Goal: Use online tool/utility: Use online tool/utility

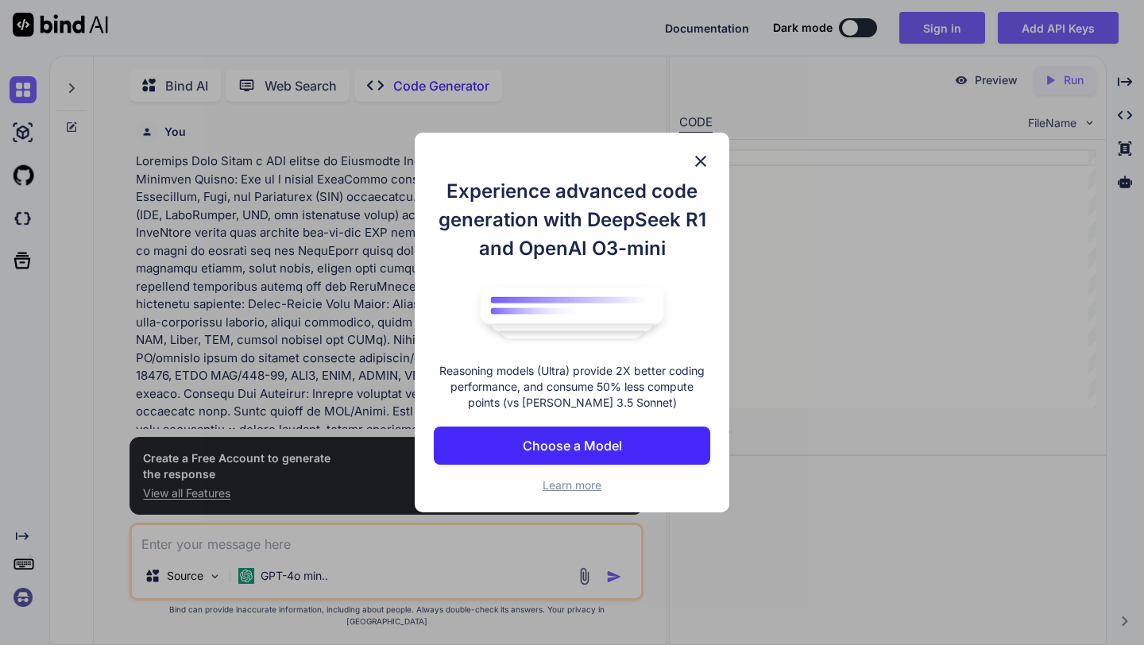
scroll to position [6, 0]
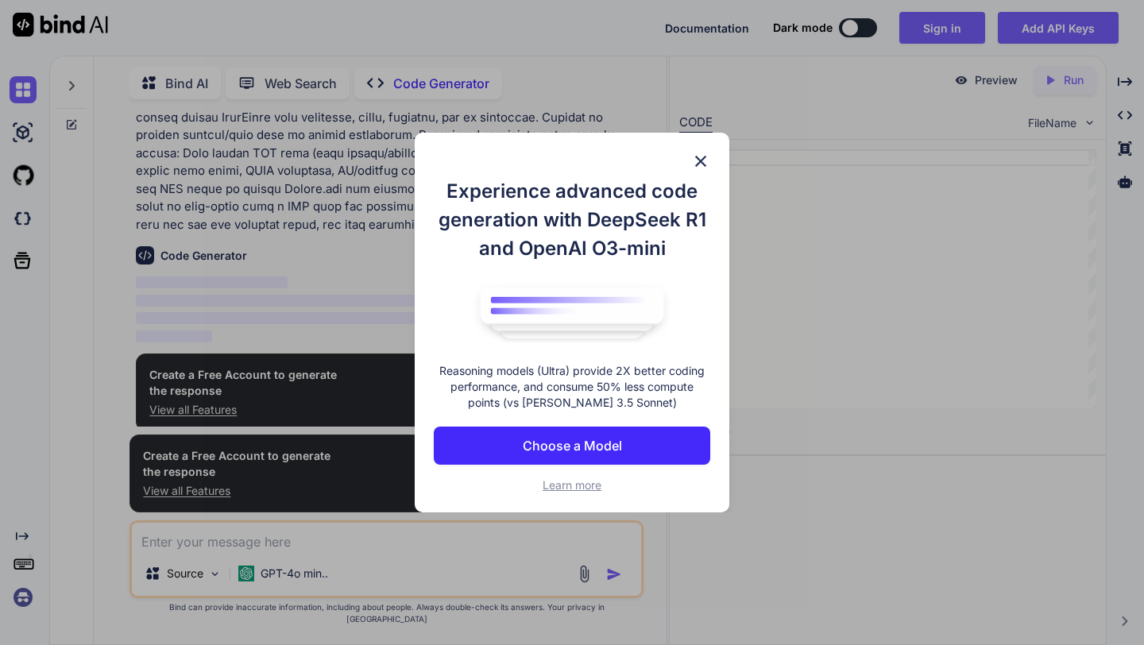
type textarea "x"
click at [583, 447] on p "Choose a Model" at bounding box center [572, 445] width 99 height 19
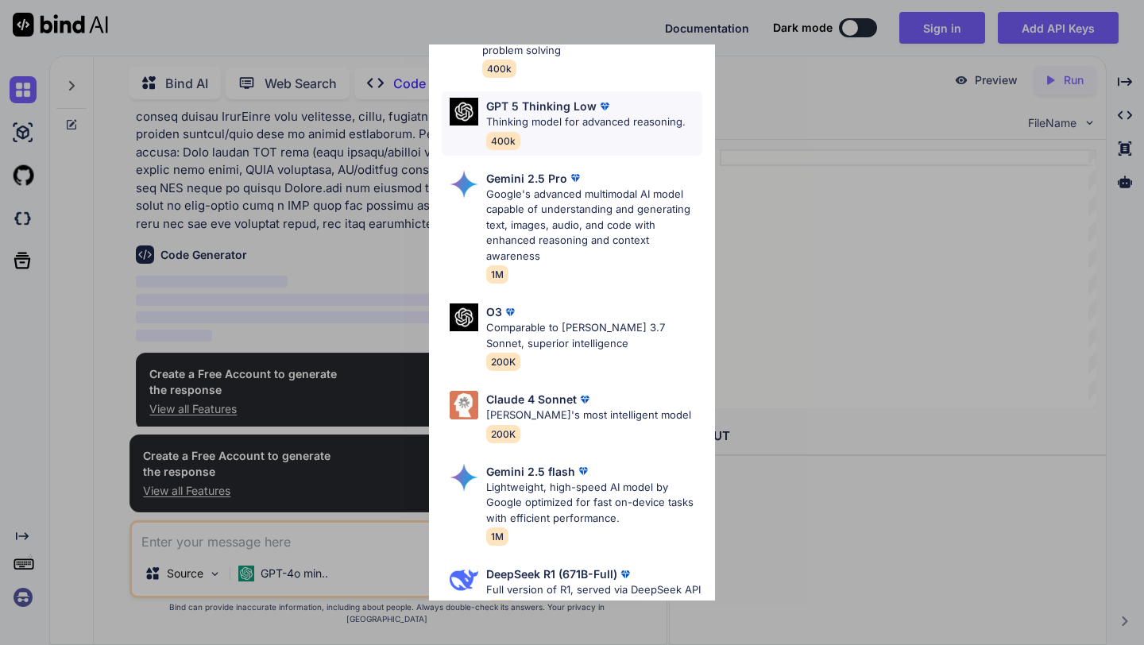
scroll to position [0, 0]
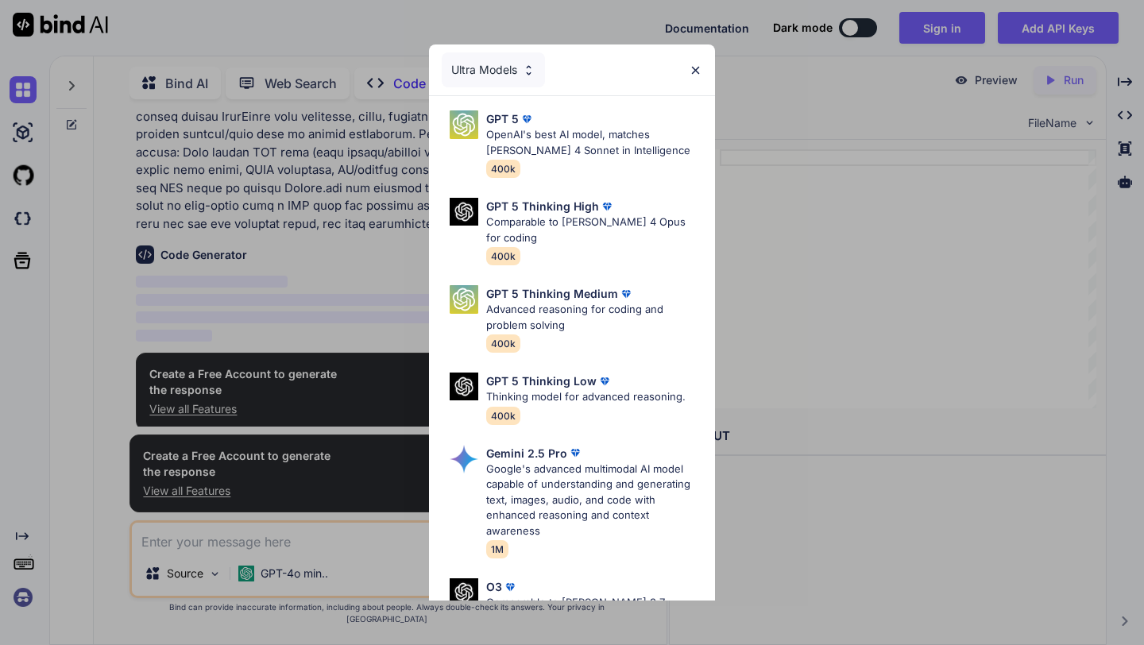
click at [527, 76] on div "Ultra Models" at bounding box center [493, 69] width 103 height 35
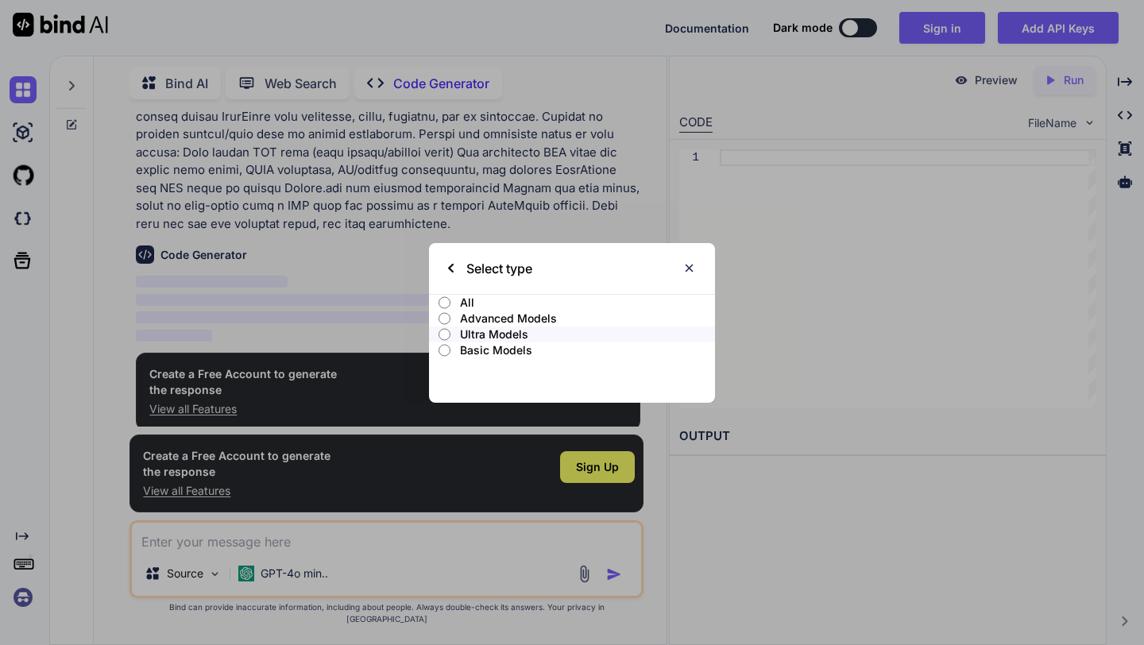
click at [460, 303] on p "All" at bounding box center [587, 303] width 255 height 16
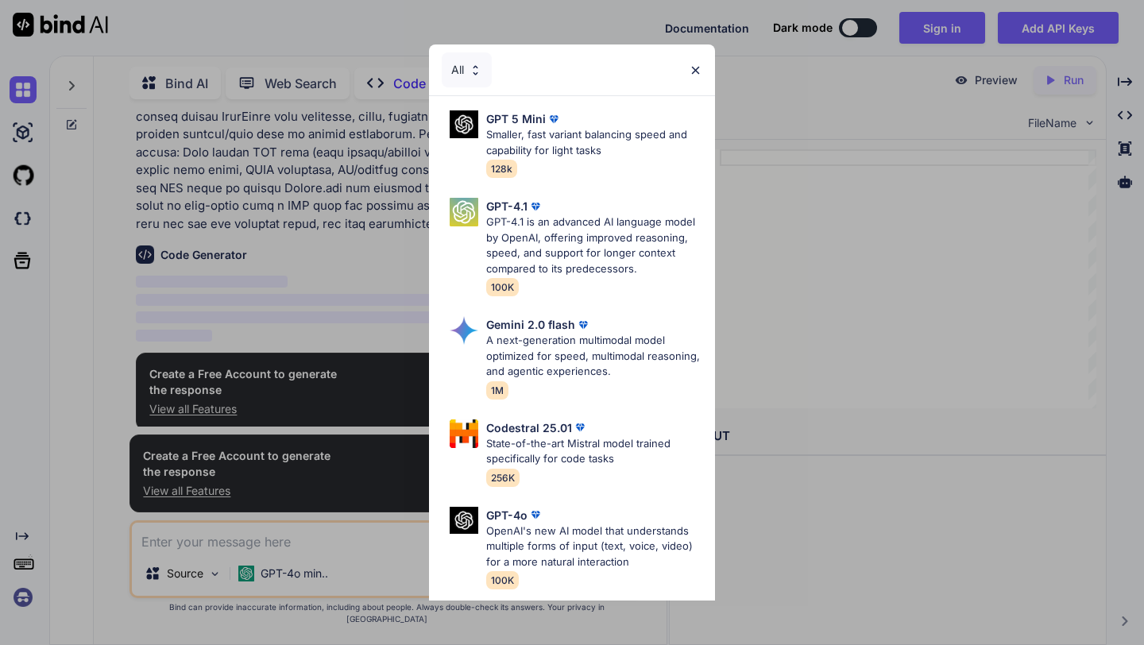
click at [476, 76] on div "All" at bounding box center [467, 69] width 50 height 35
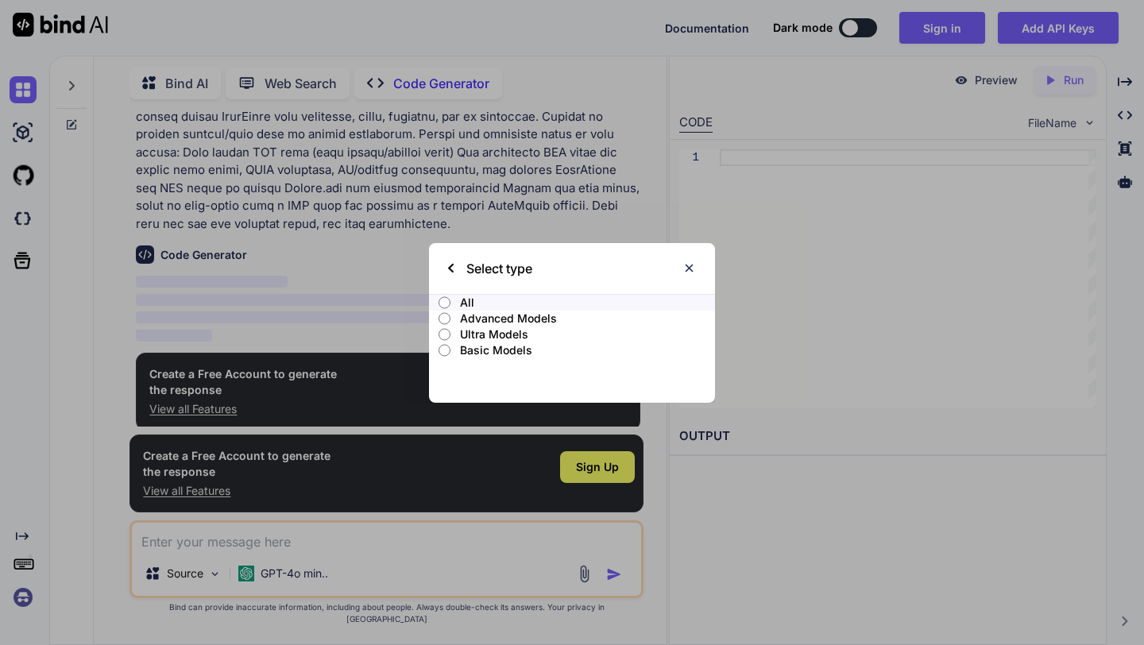
click at [476, 314] on p "Advanced Models" at bounding box center [587, 318] width 255 height 16
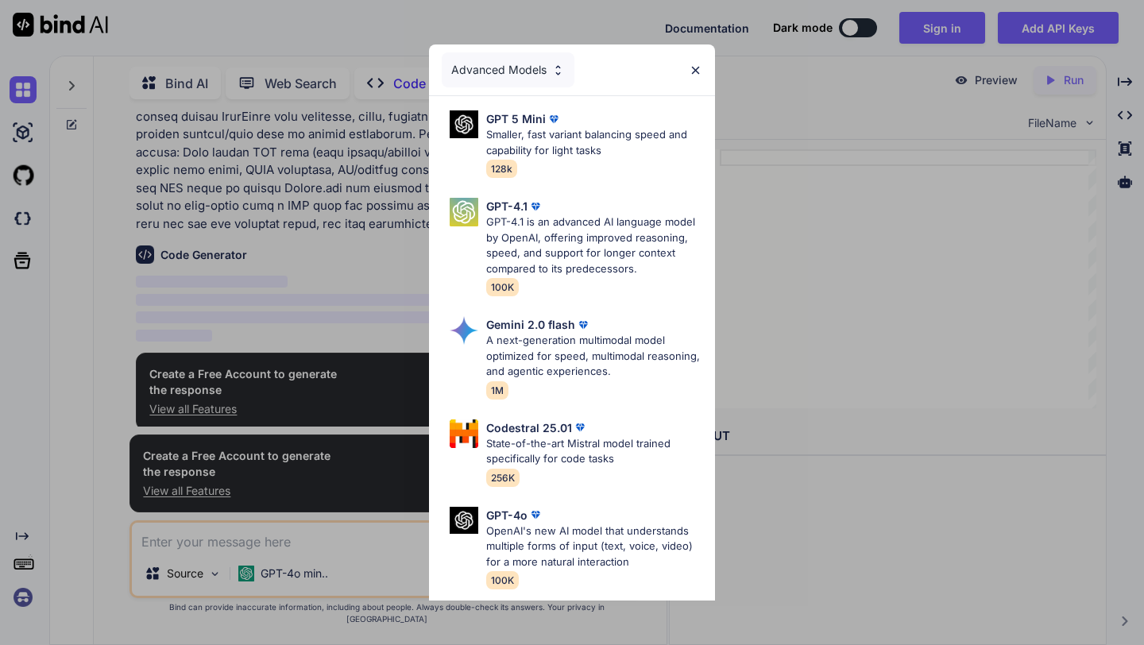
click at [696, 65] on img at bounding box center [694, 70] width 13 height 13
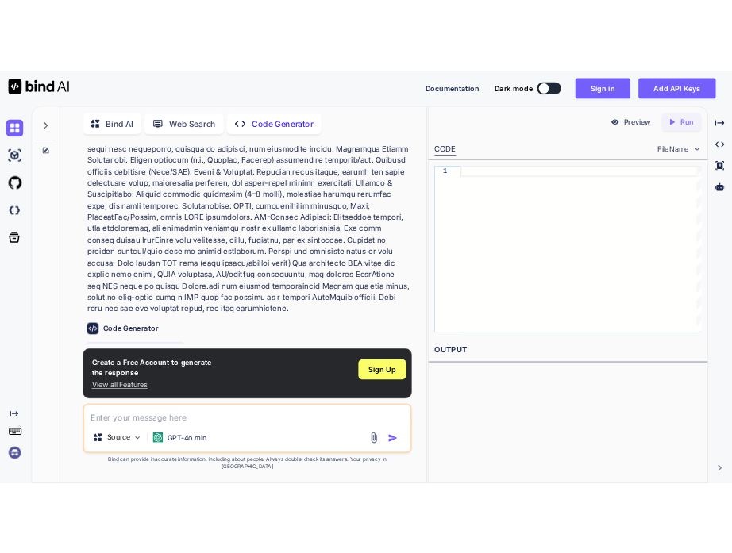
scroll to position [489, 0]
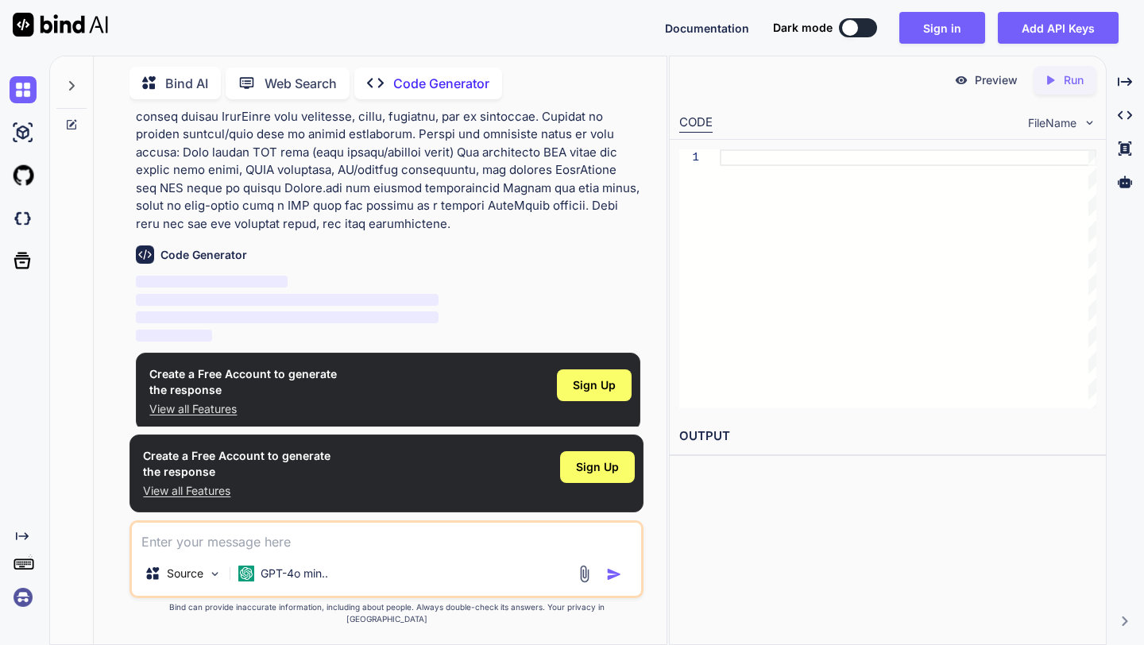
click at [720, 271] on div at bounding box center [907, 278] width 376 height 259
click at [604, 384] on span "Sign Up" at bounding box center [594, 385] width 43 height 16
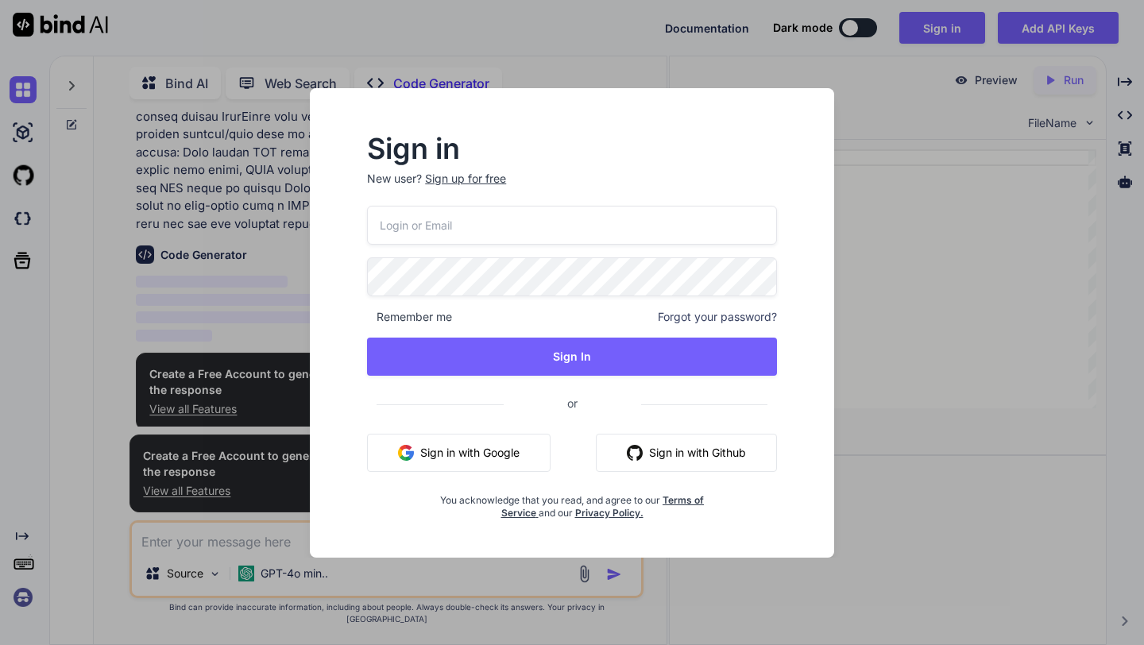
click at [515, 218] on input "email" at bounding box center [572, 225] width 410 height 39
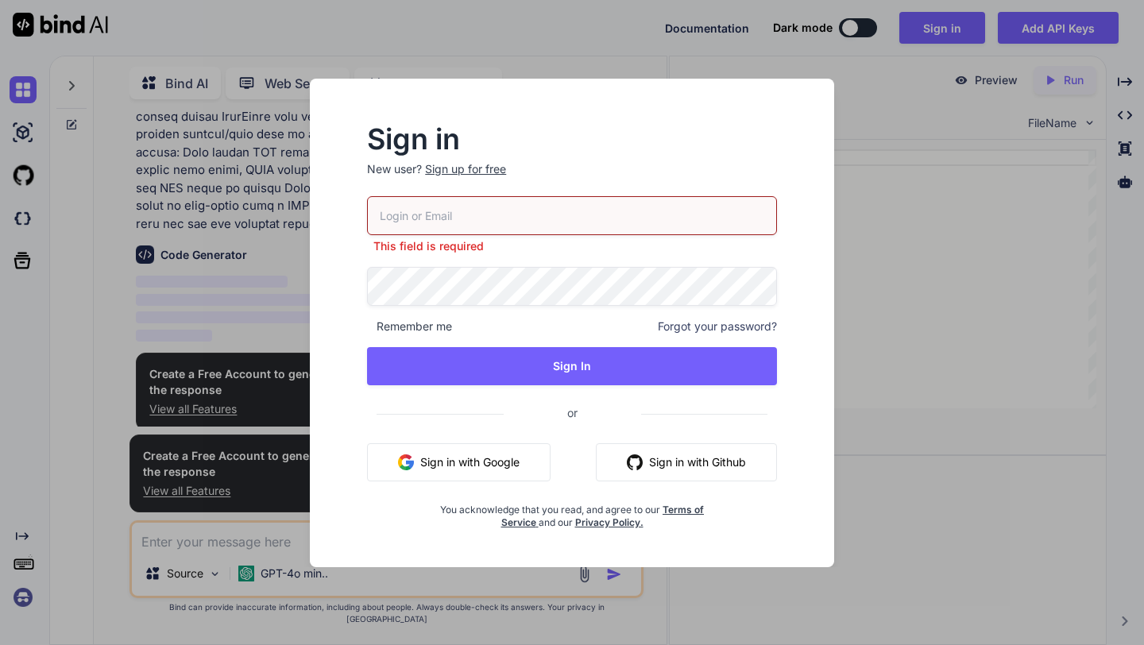
click at [412, 213] on input "email" at bounding box center [572, 215] width 410 height 39
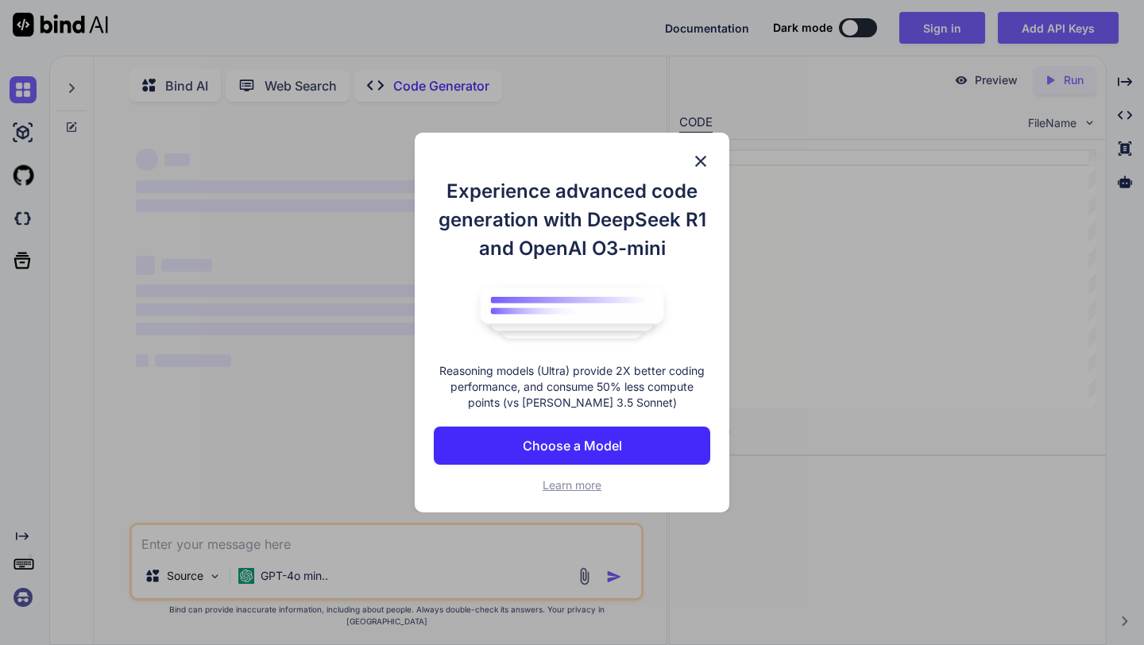
click at [559, 445] on p "Choose a Model" at bounding box center [572, 445] width 99 height 19
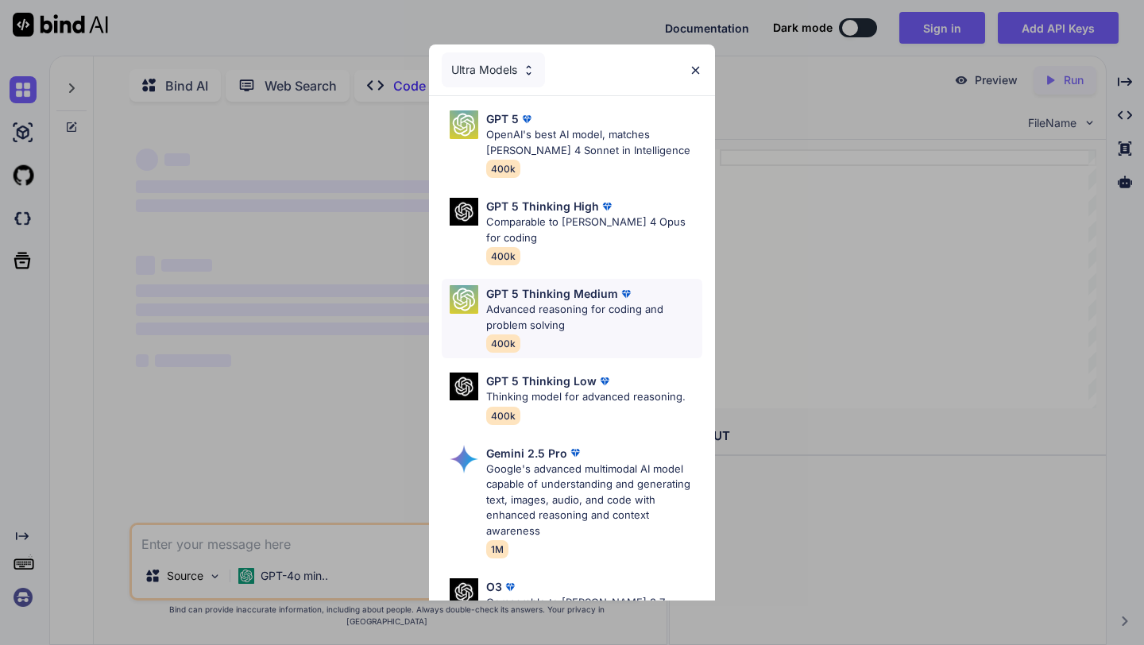
scroll to position [6, 0]
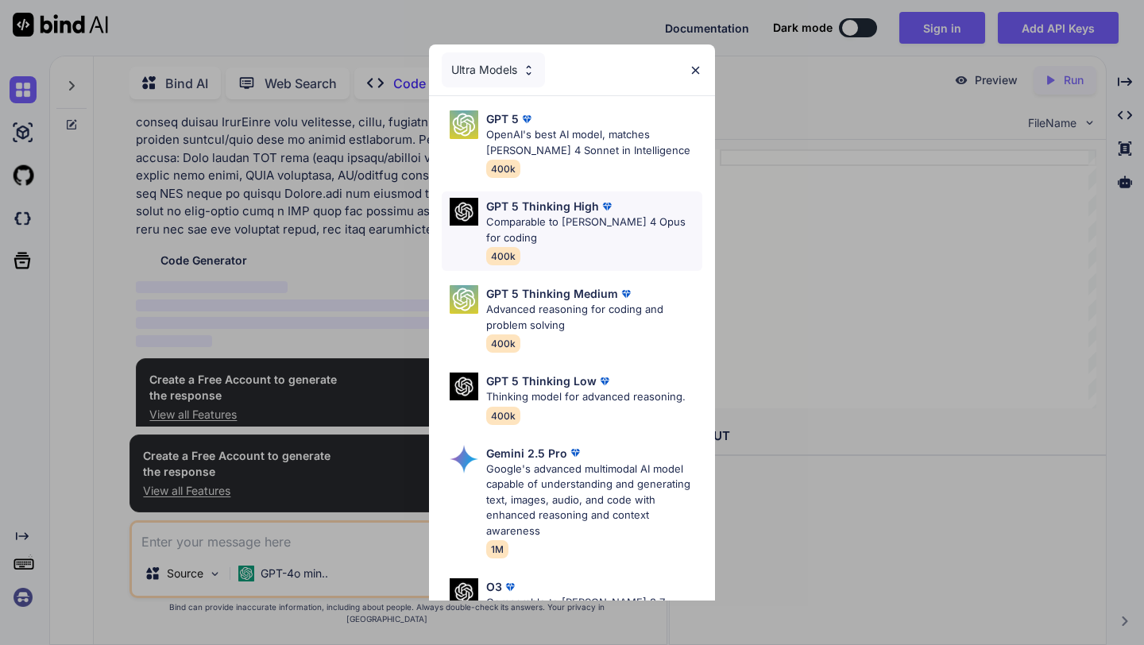
scroll to position [489, 0]
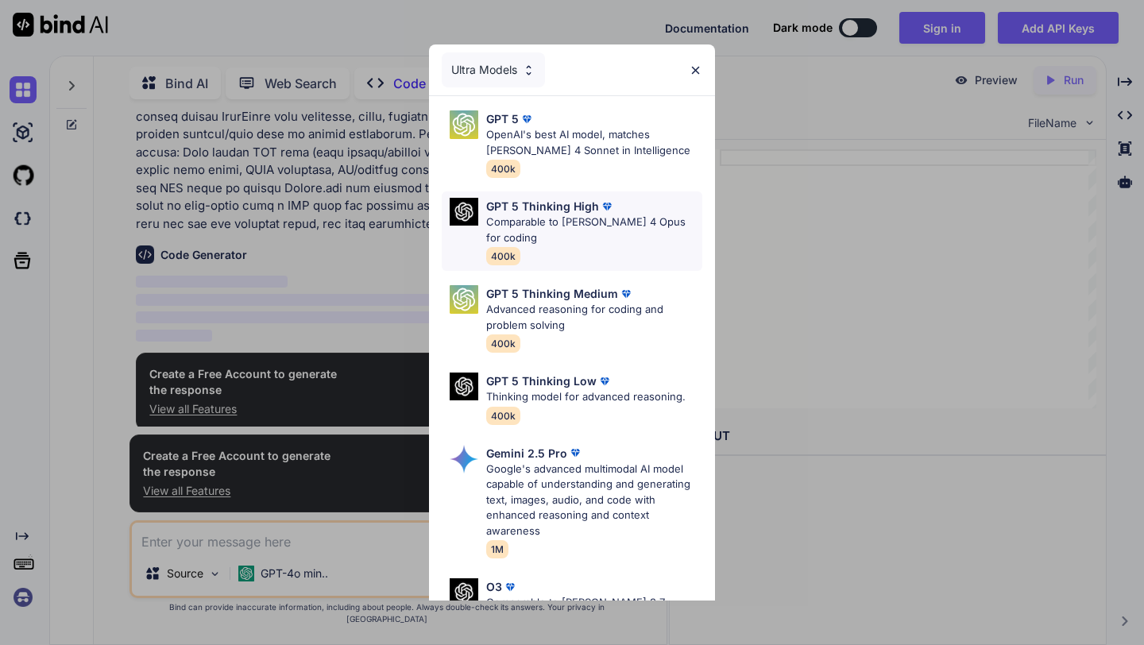
type textarea "x"
click at [555, 136] on p "OpenAI's best AI model, matches [PERSON_NAME] 4 Sonnet in Intelligence" at bounding box center [594, 142] width 216 height 31
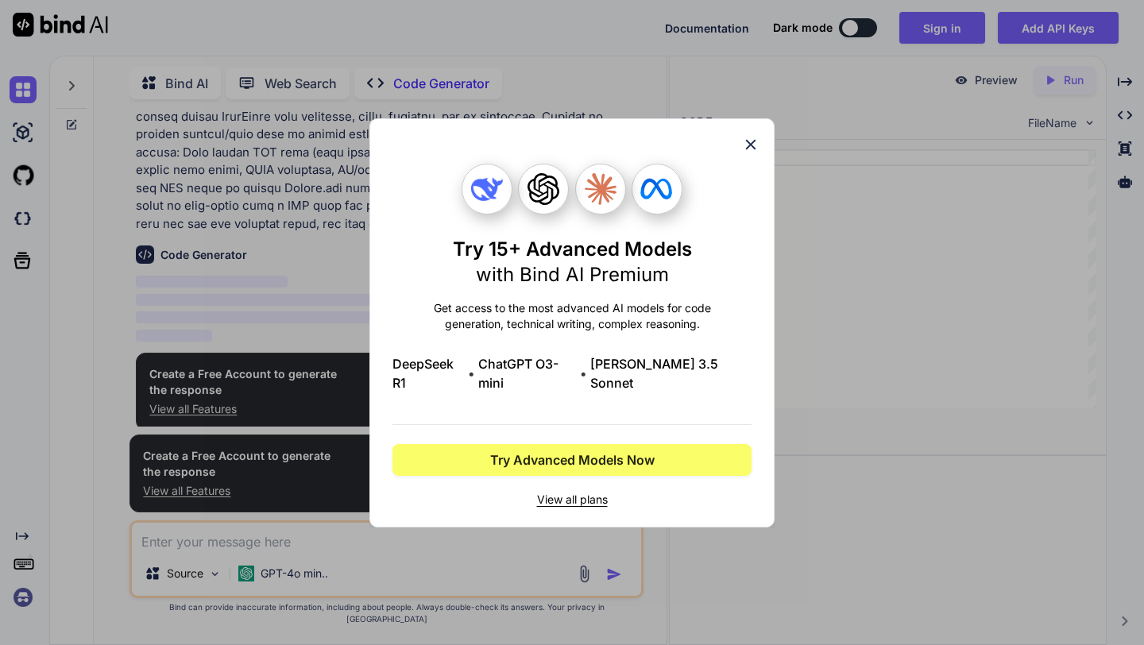
click at [752, 152] on icon at bounding box center [750, 144] width 17 height 17
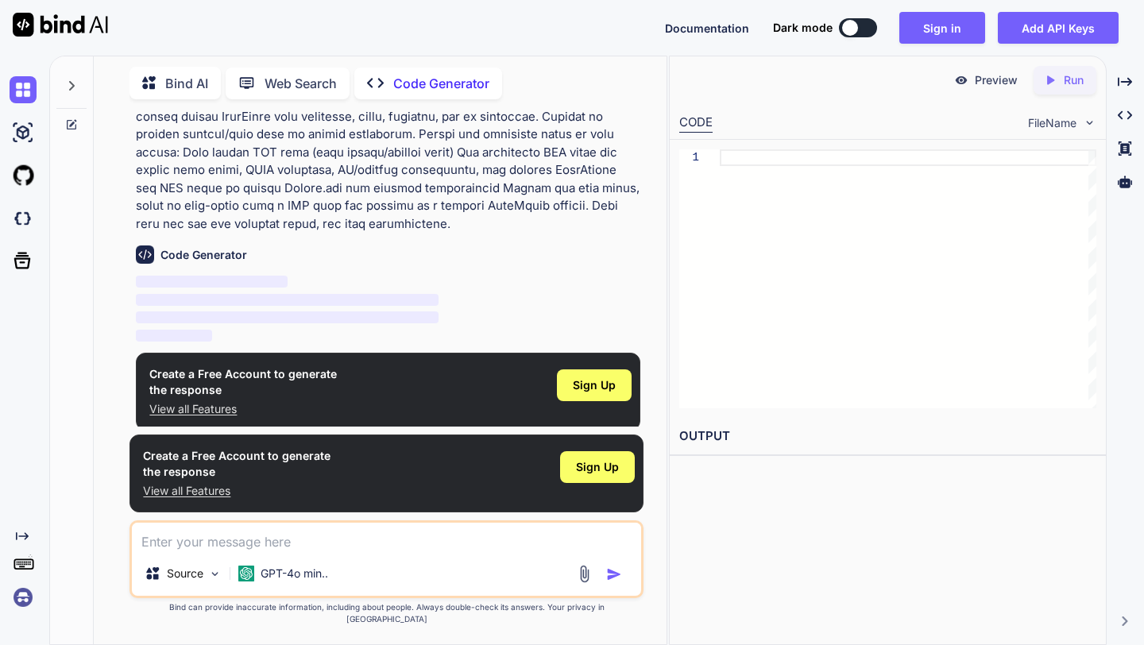
click at [1086, 123] on img at bounding box center [1088, 122] width 13 height 13
